Goal: Check status: Check status

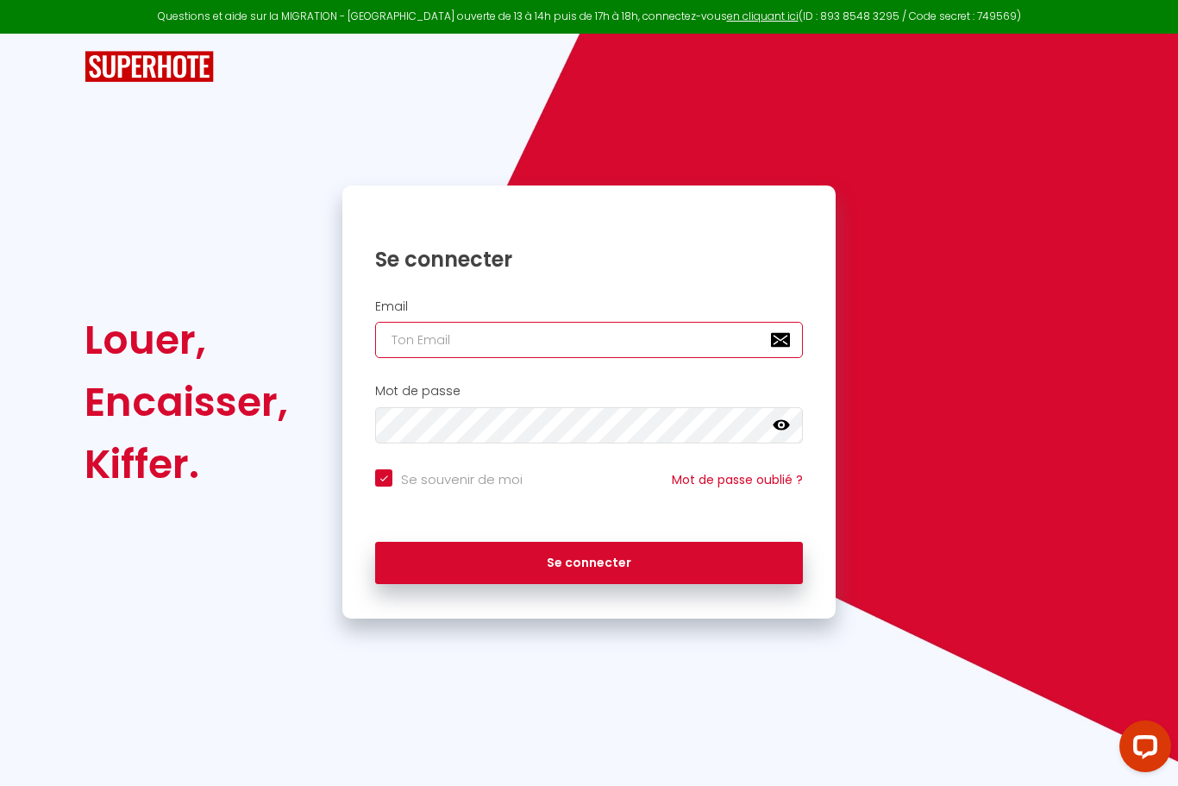
type input "[EMAIL_ADDRESS][DOMAIN_NAME]"
click at [589, 560] on button "Se connecter" at bounding box center [589, 563] width 428 height 43
checkbox input "true"
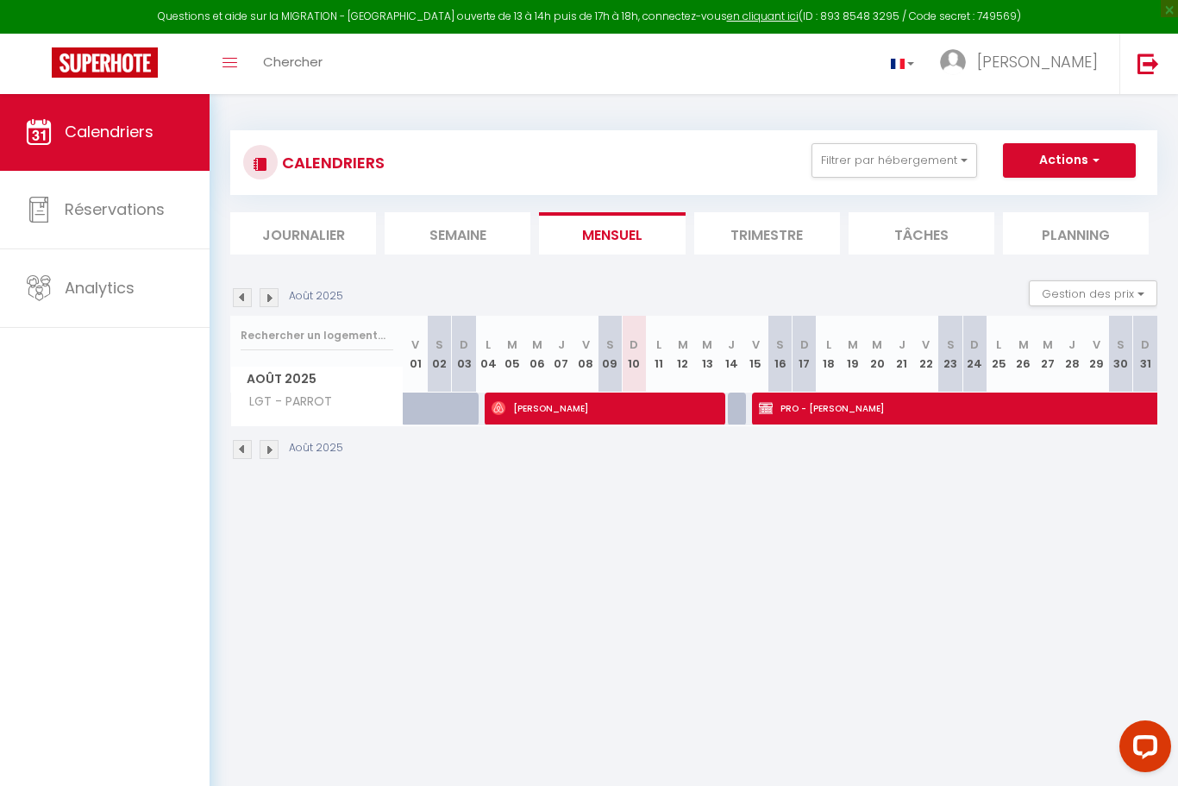
click at [265, 458] on img at bounding box center [269, 449] width 19 height 19
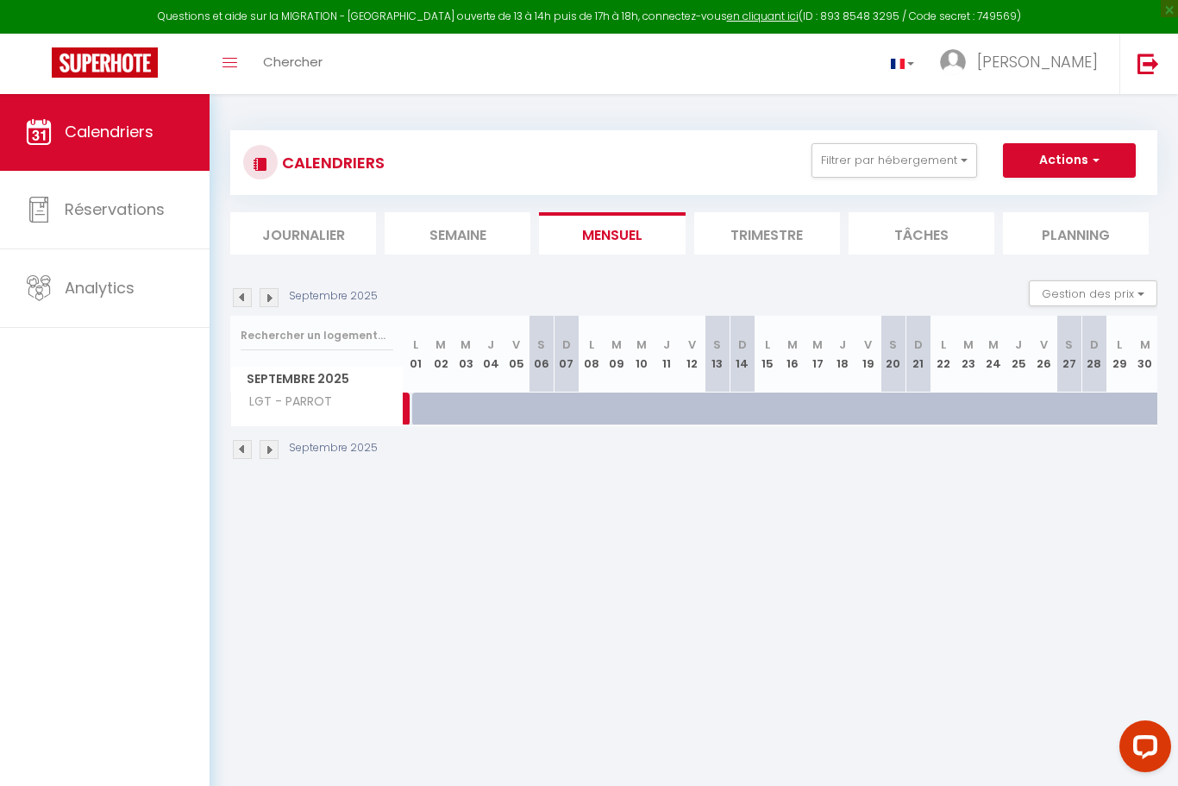
click at [278, 451] on img at bounding box center [269, 449] width 19 height 19
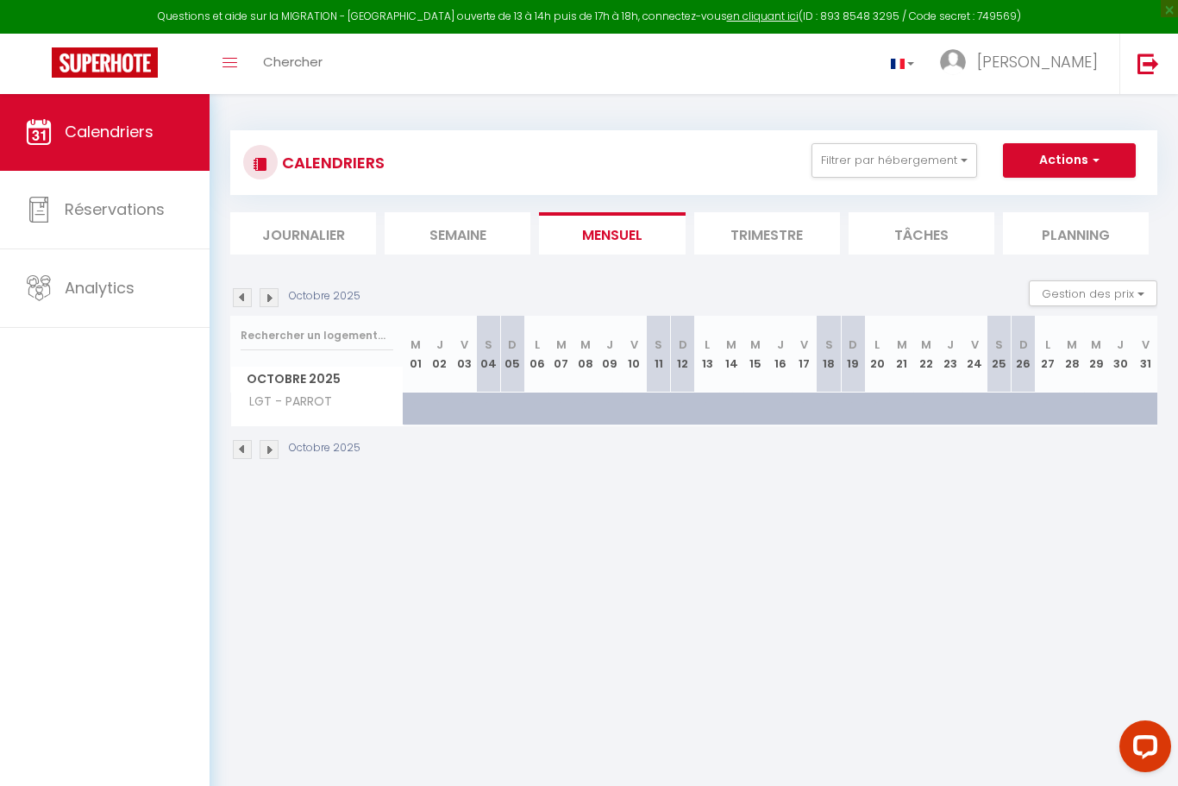
click at [276, 441] on img at bounding box center [269, 449] width 19 height 19
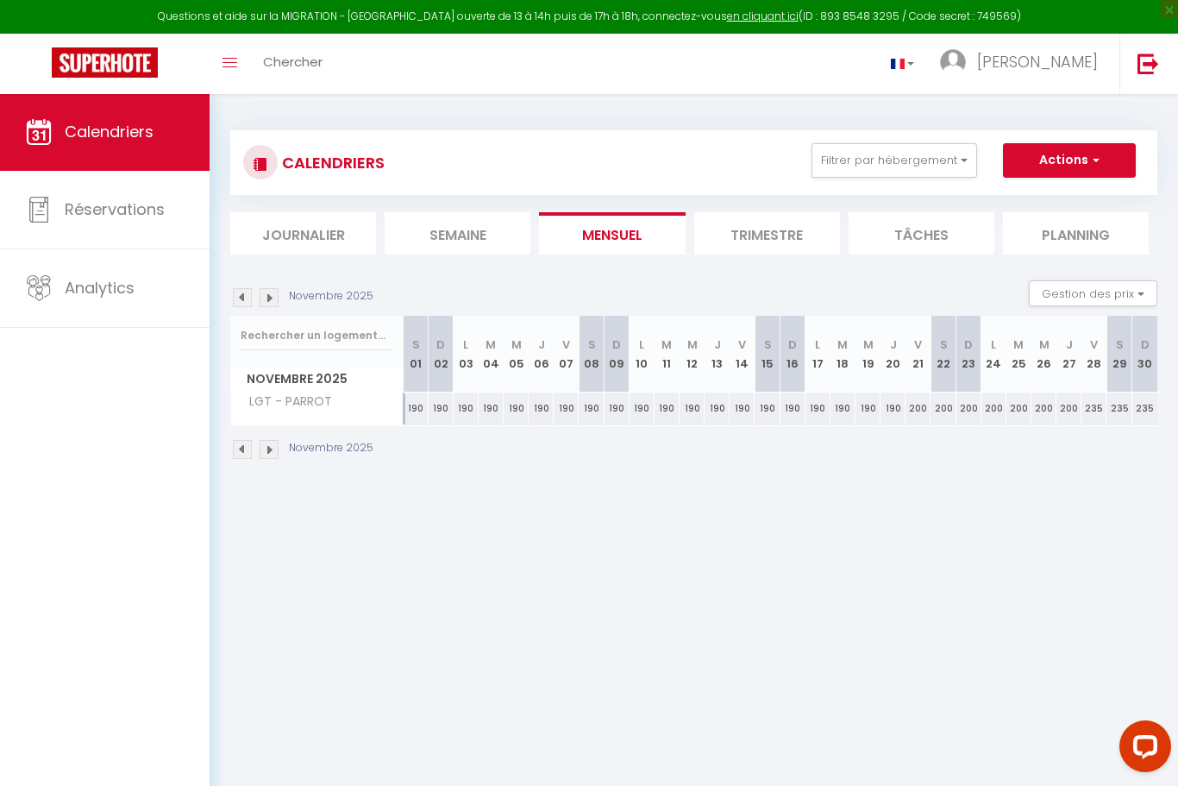
click at [275, 442] on img at bounding box center [269, 449] width 19 height 19
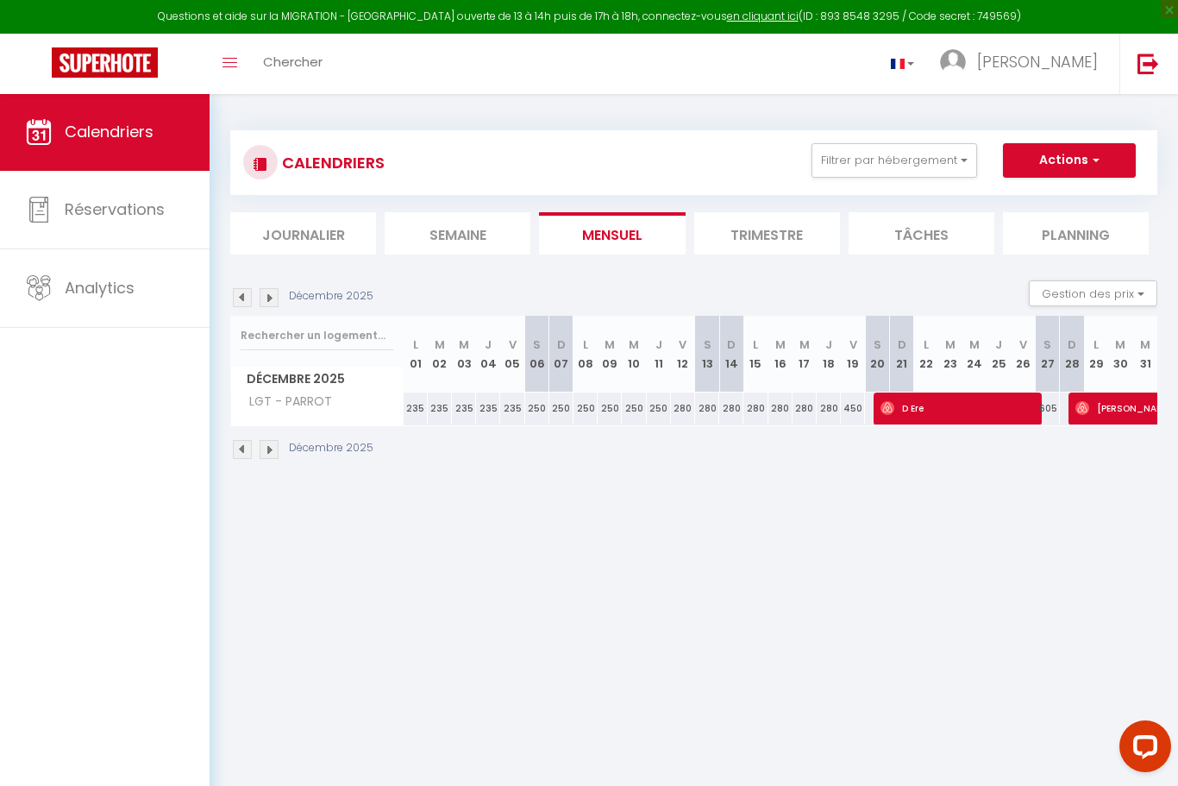
click at [775, 241] on li "Trimestre" at bounding box center [767, 233] width 146 height 42
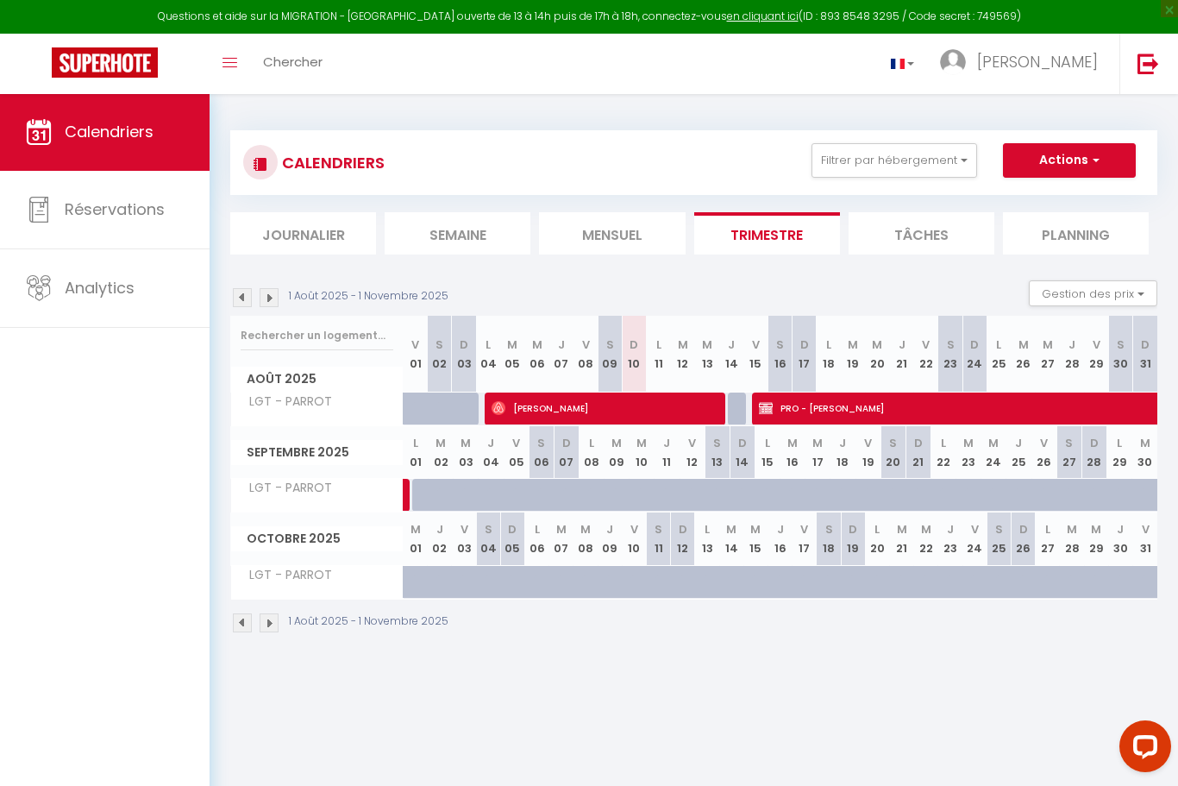
click at [274, 628] on img at bounding box center [269, 622] width 19 height 19
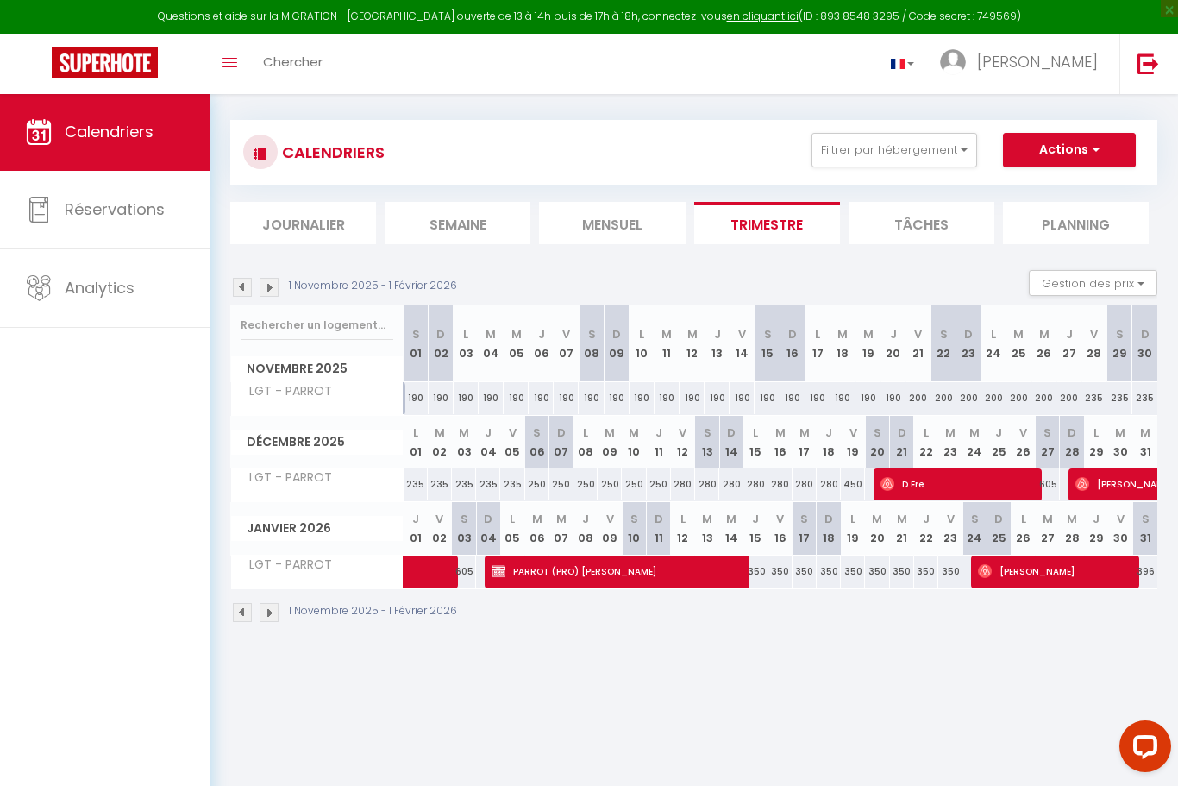
scroll to position [20, 0]
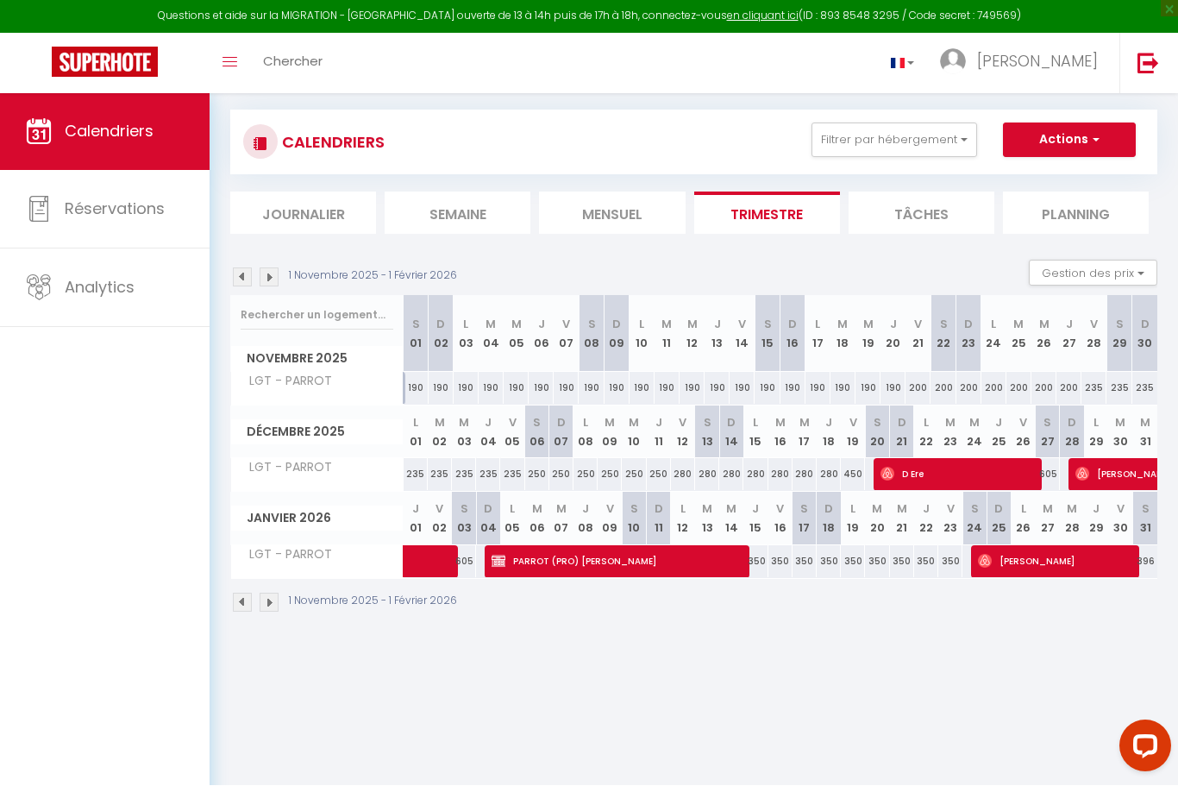
click at [278, 606] on img at bounding box center [269, 602] width 19 height 19
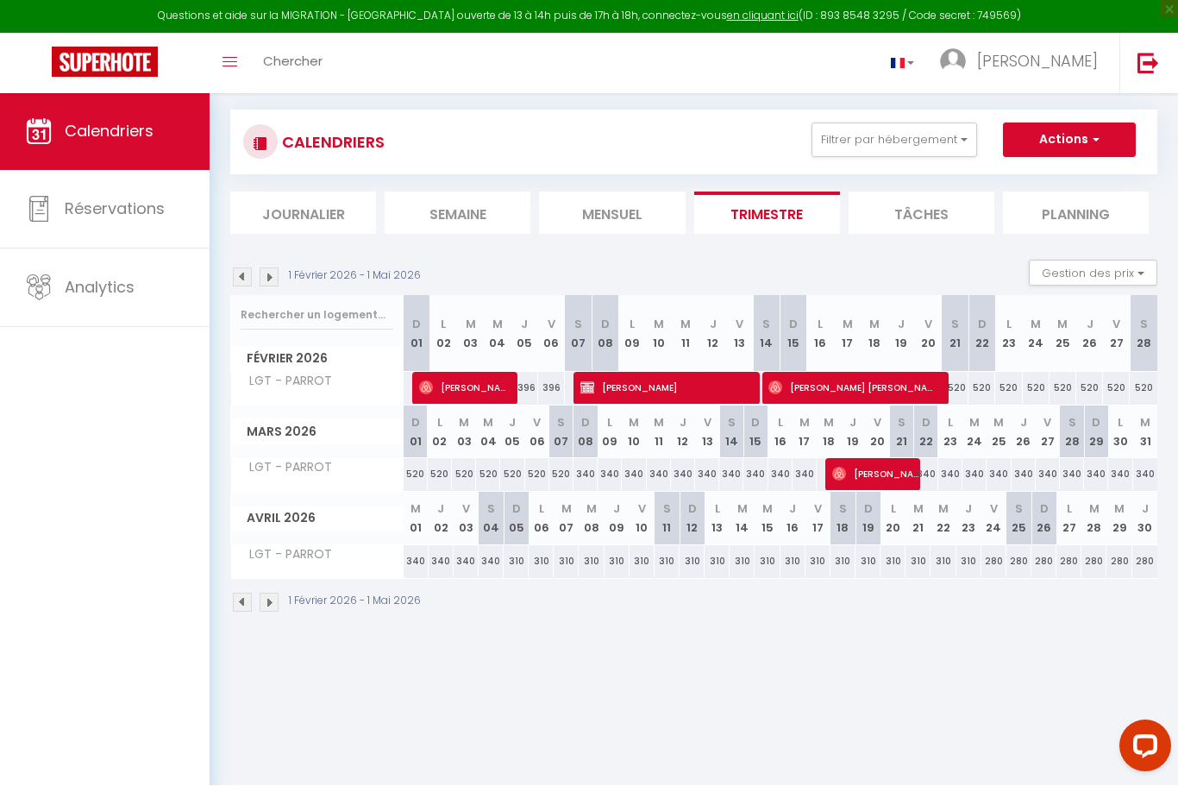
scroll to position [21, 0]
